Goal: Transaction & Acquisition: Purchase product/service

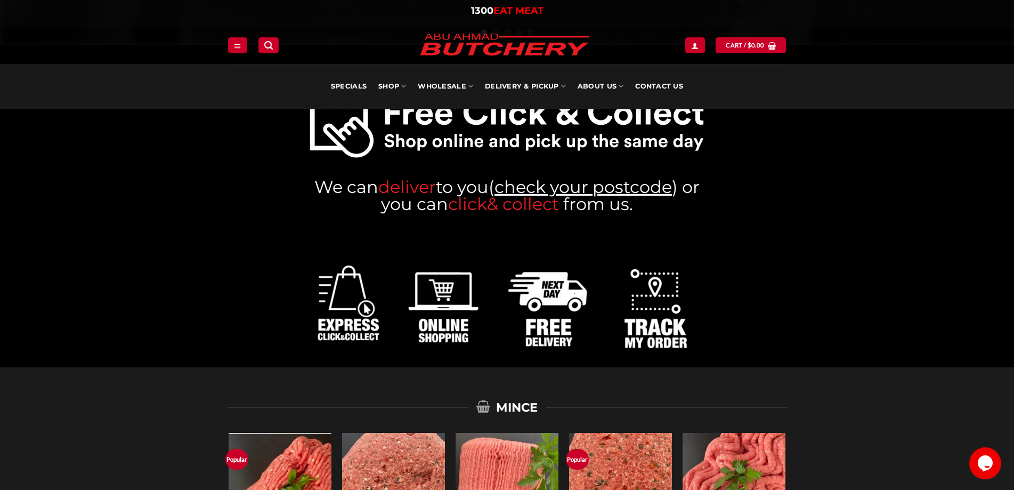
scroll to position [266, 0]
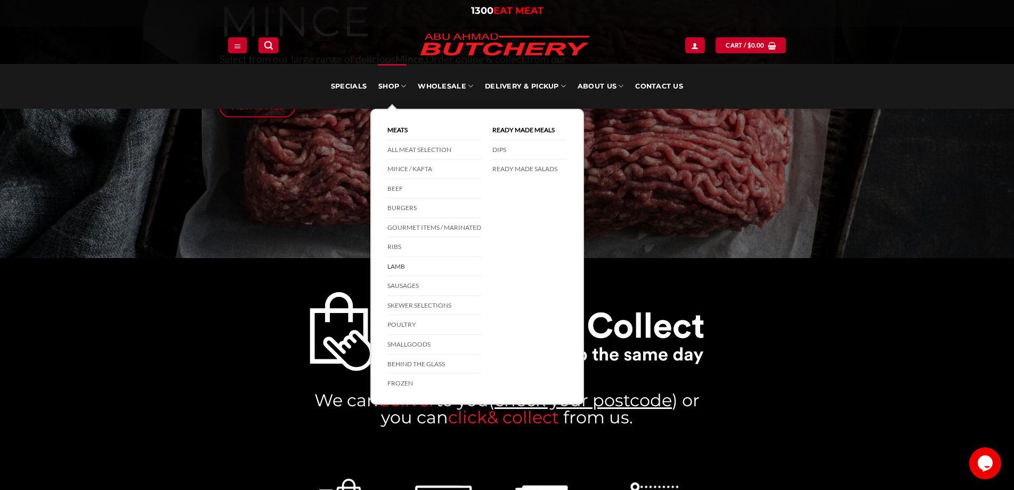
click at [398, 265] on link "Lamb" at bounding box center [434, 267] width 94 height 20
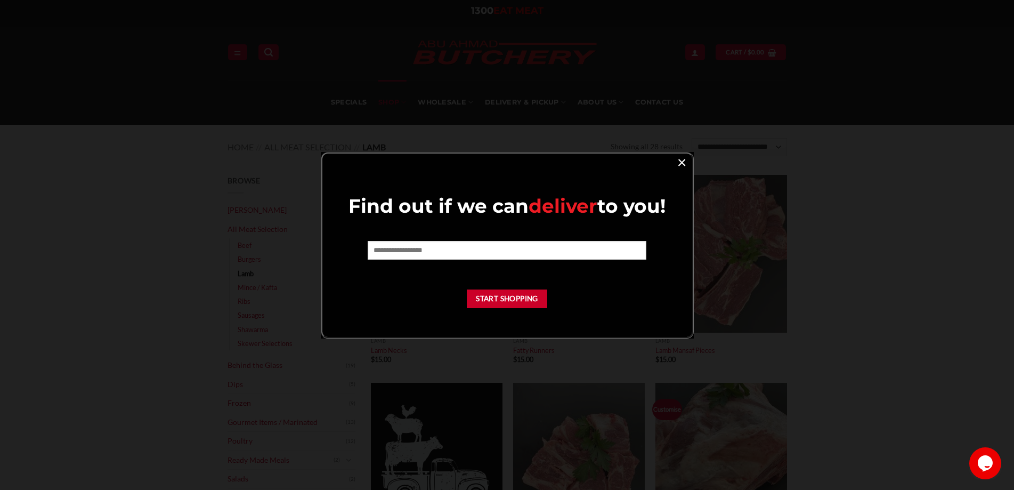
click at [683, 164] on link "×" at bounding box center [681, 162] width 15 height 14
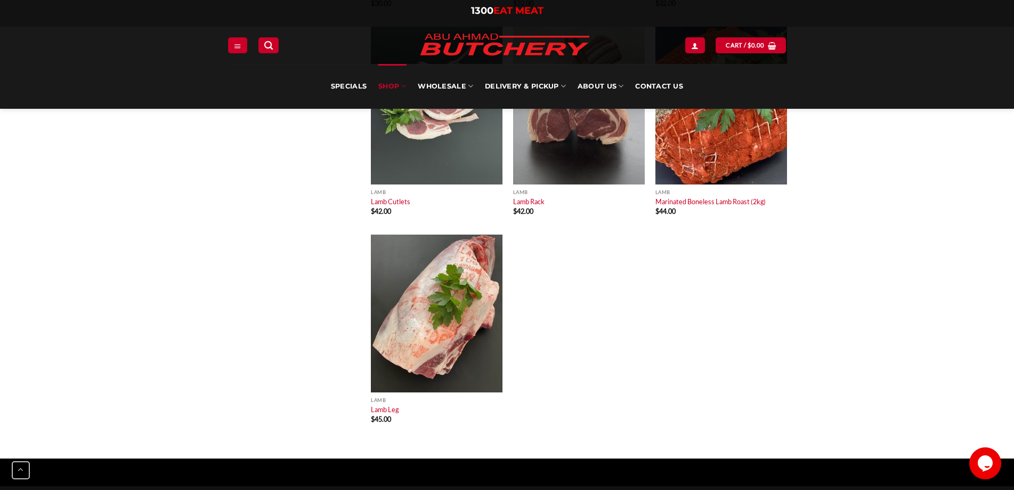
scroll to position [1865, 0]
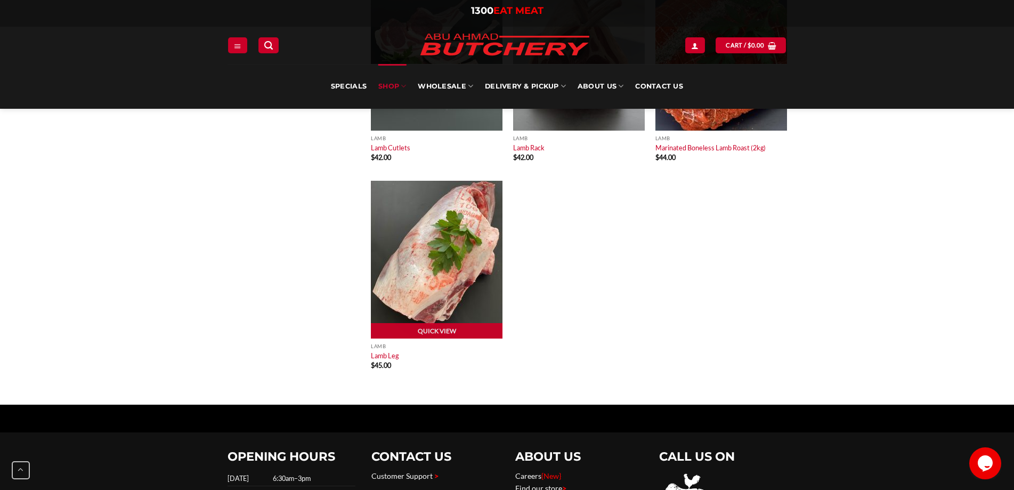
click at [412, 237] on img at bounding box center [437, 260] width 132 height 158
